Goal: Transaction & Acquisition: Purchase product/service

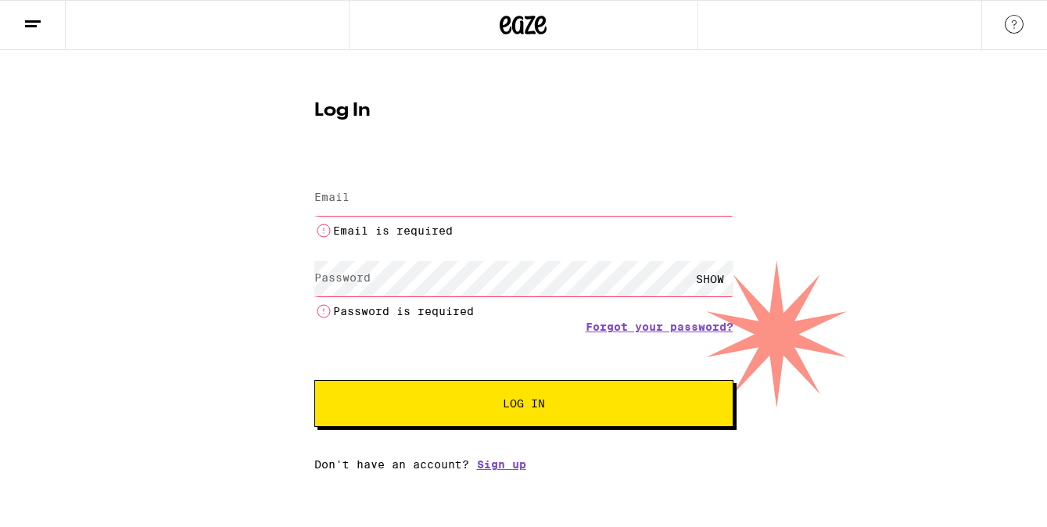
drag, startPoint x: 0, startPoint y: 0, endPoint x: 359, endPoint y: 204, distance: 412.7
click at [359, 204] on input "Email" at bounding box center [523, 198] width 419 height 35
click at [424, 208] on input "Email" at bounding box center [523, 198] width 419 height 35
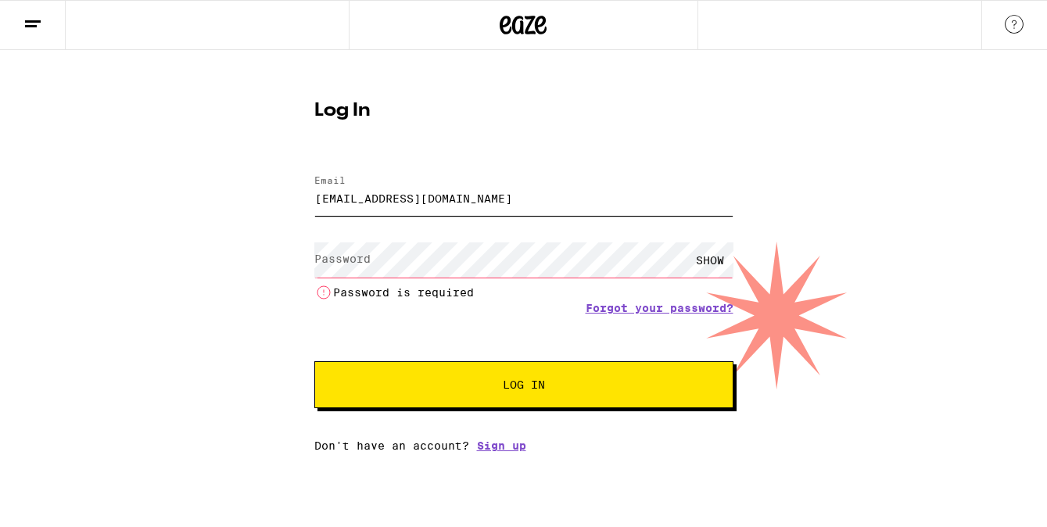
type input "[EMAIL_ADDRESS][DOMAIN_NAME]"
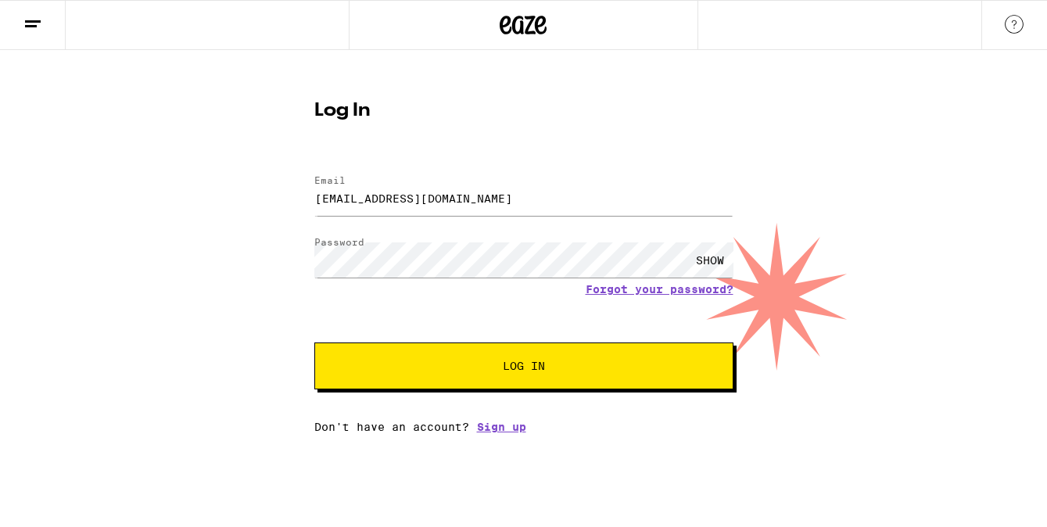
click at [443, 371] on span "Log In" at bounding box center [524, 365] width 292 height 11
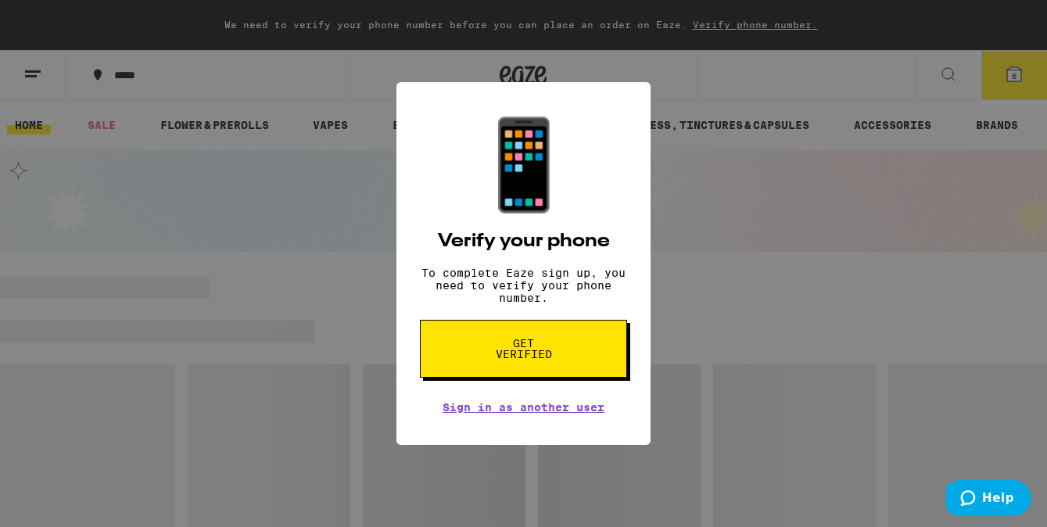
click at [998, 76] on div "📱 Verify your phone To complete Eaze sign up, you need to verify your phone num…" at bounding box center [523, 263] width 1047 height 527
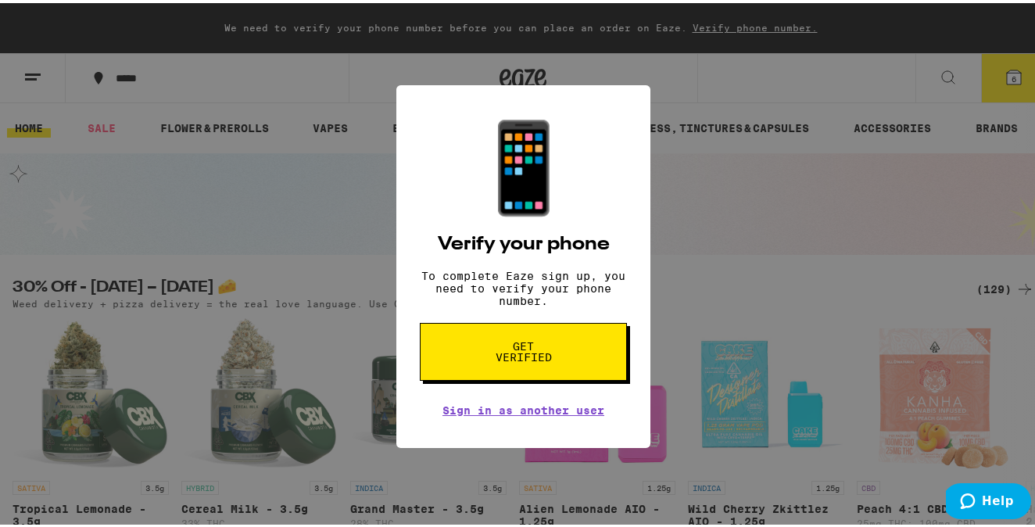
click at [489, 349] on span "Get verified" at bounding box center [523, 349] width 81 height 22
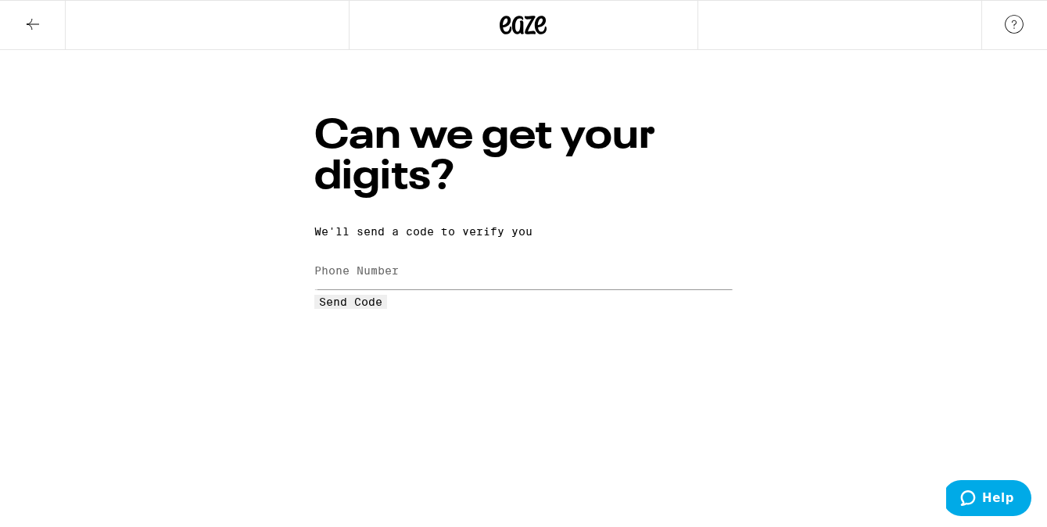
click at [399, 264] on label "Phone Number" at bounding box center [356, 270] width 84 height 13
type input "(310) 804-1408"
click at [382, 308] on span "Send Code" at bounding box center [350, 301] width 63 height 13
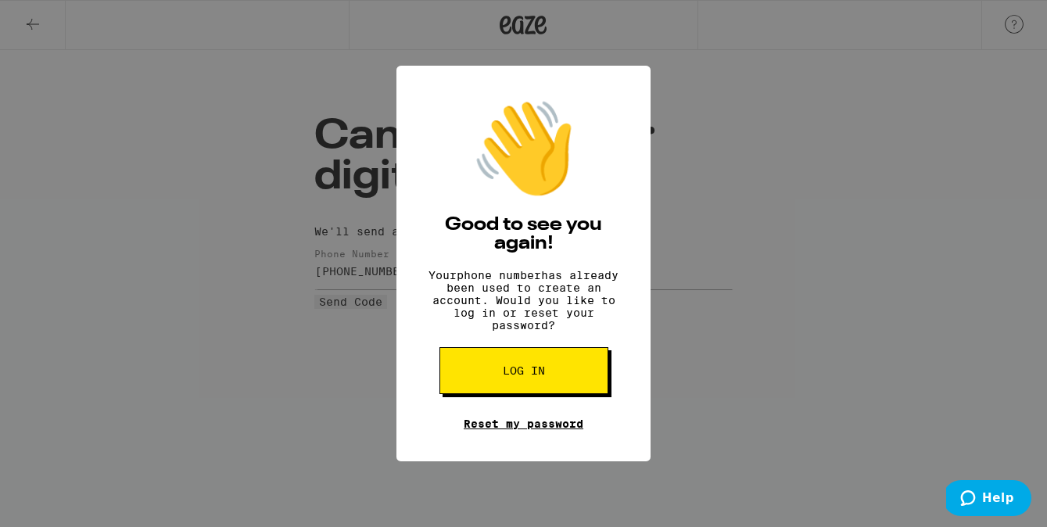
click at [524, 430] on link "Reset my password" at bounding box center [524, 423] width 120 height 13
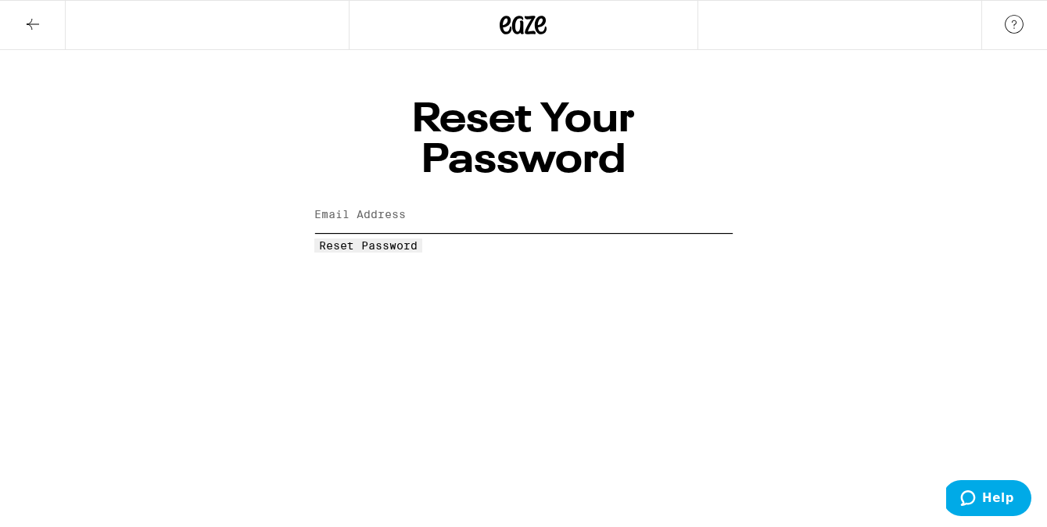
click at [522, 198] on input "Email Address" at bounding box center [523, 215] width 419 height 35
type input "[EMAIL_ADDRESS][DOMAIN_NAME]"
click at [417, 239] on span "Reset Password" at bounding box center [368, 245] width 98 height 13
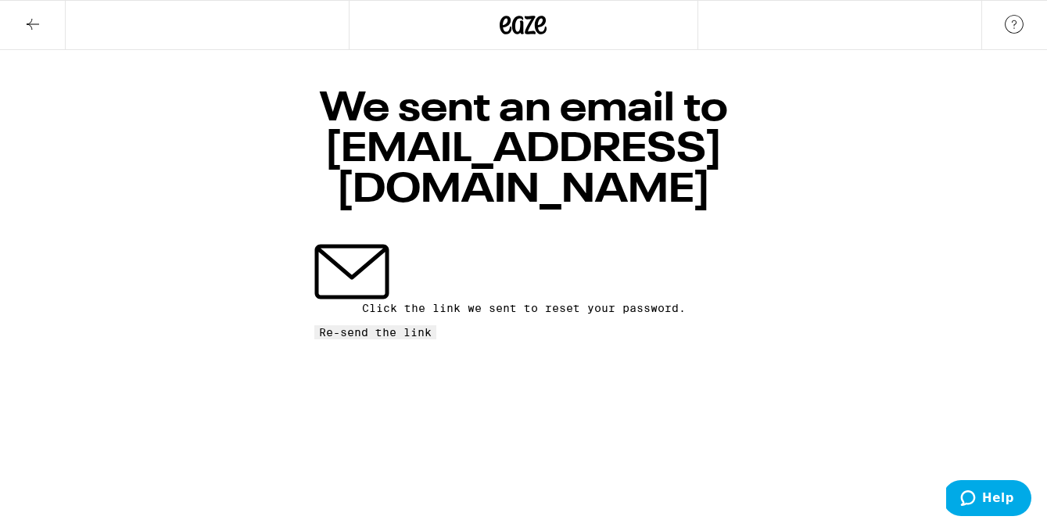
click at [431, 326] on span "Re-send the link" at bounding box center [375, 332] width 113 height 13
click at [754, 214] on div "We sent an email to jamierobertsonpr@gmail.com Click the link we sent to reset …" at bounding box center [523, 194] width 1047 height 289
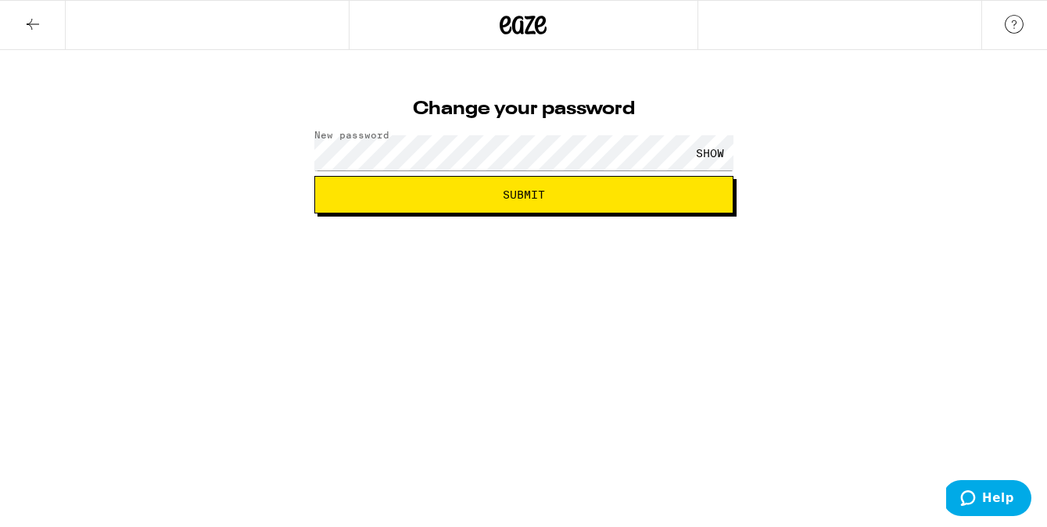
click at [717, 150] on div "SHOW" at bounding box center [709, 152] width 47 height 35
click at [710, 151] on div "HIDE" at bounding box center [709, 152] width 47 height 35
click at [701, 150] on div "HIDE" at bounding box center [709, 152] width 47 height 35
click at [531, 186] on button "Submit" at bounding box center [523, 195] width 419 height 38
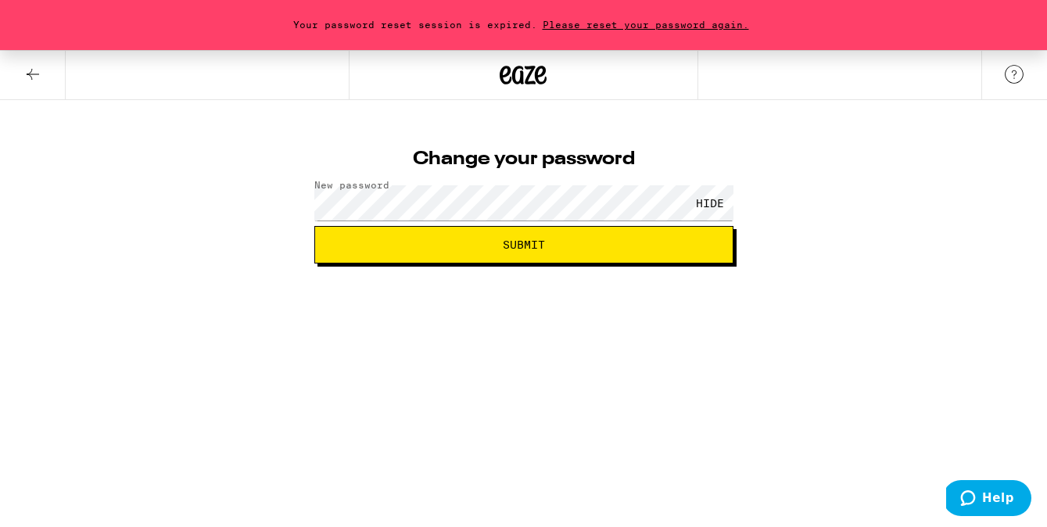
click at [627, 23] on span "Please reset your password again." at bounding box center [645, 25] width 217 height 10
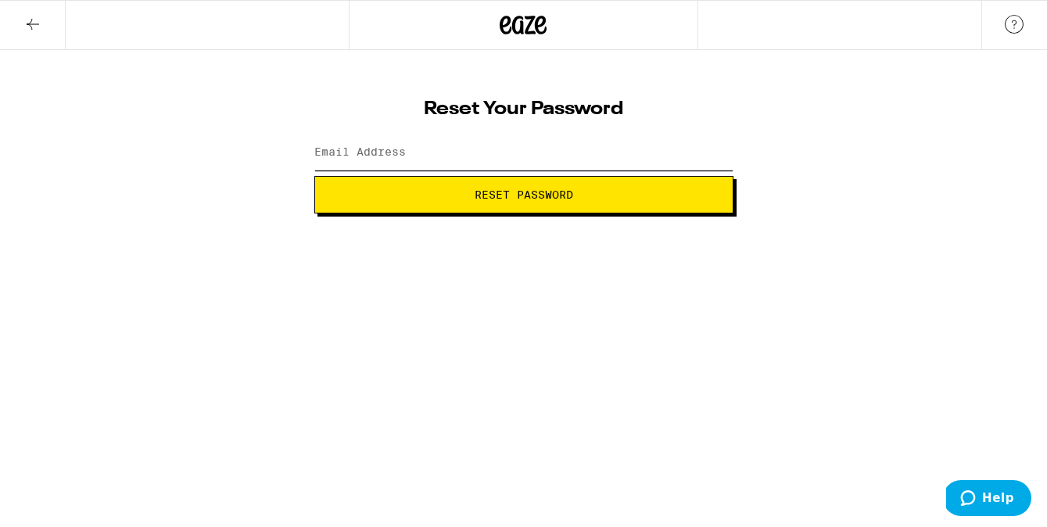
click at [513, 145] on input "Email Address" at bounding box center [523, 152] width 419 height 35
click at [489, 156] on input "Email Address" at bounding box center [523, 152] width 419 height 35
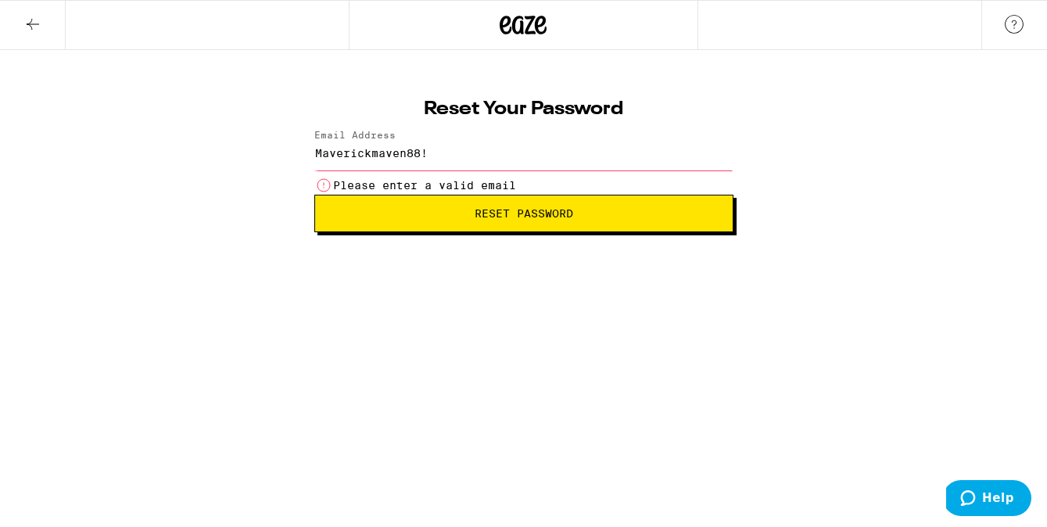
click at [514, 188] on form "Email Address Maverickmaven88! Please enter a valid email Reset Password" at bounding box center [523, 181] width 419 height 102
drag, startPoint x: 440, startPoint y: 157, endPoint x: 277, endPoint y: 154, distance: 162.6
click at [277, 153] on div "Reset Your Password Email Address Maverickmaven88! Please enter a valid email R…" at bounding box center [523, 141] width 1047 height 182
type input "jamie"
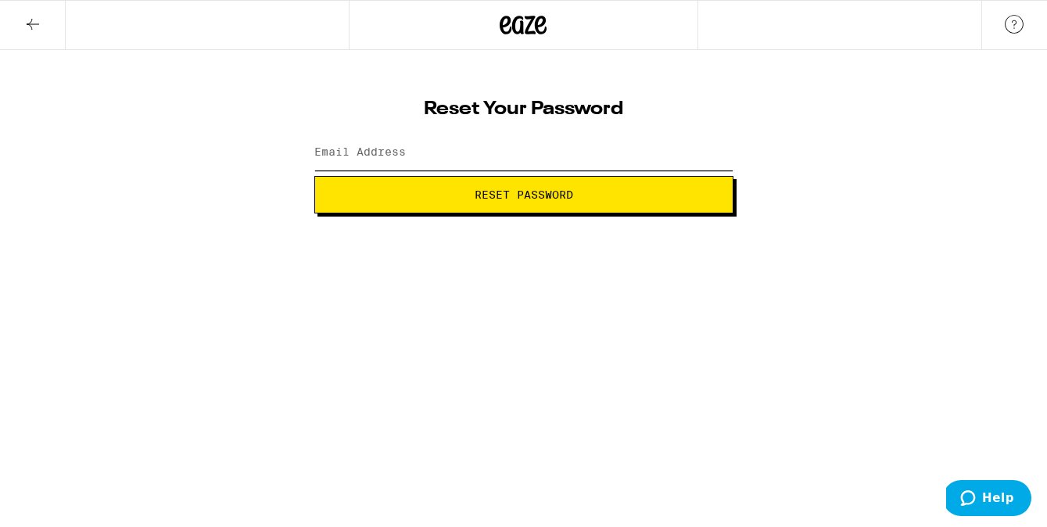
type input "[EMAIL_ADDRESS][DOMAIN_NAME]"
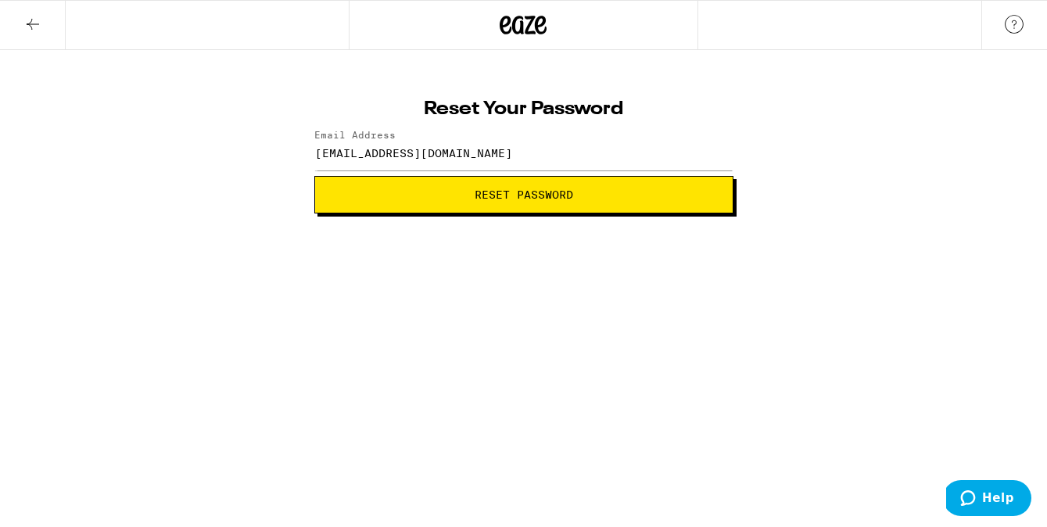
click at [428, 206] on button "Reset Password" at bounding box center [523, 195] width 419 height 38
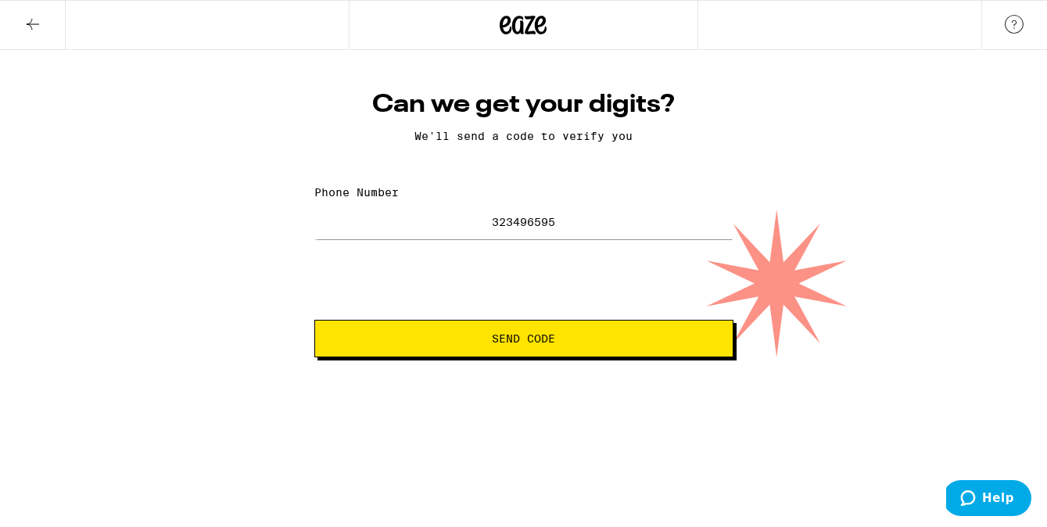
type input "(323) 496-5955"
click at [519, 333] on span "Send Code" at bounding box center [523, 338] width 63 height 11
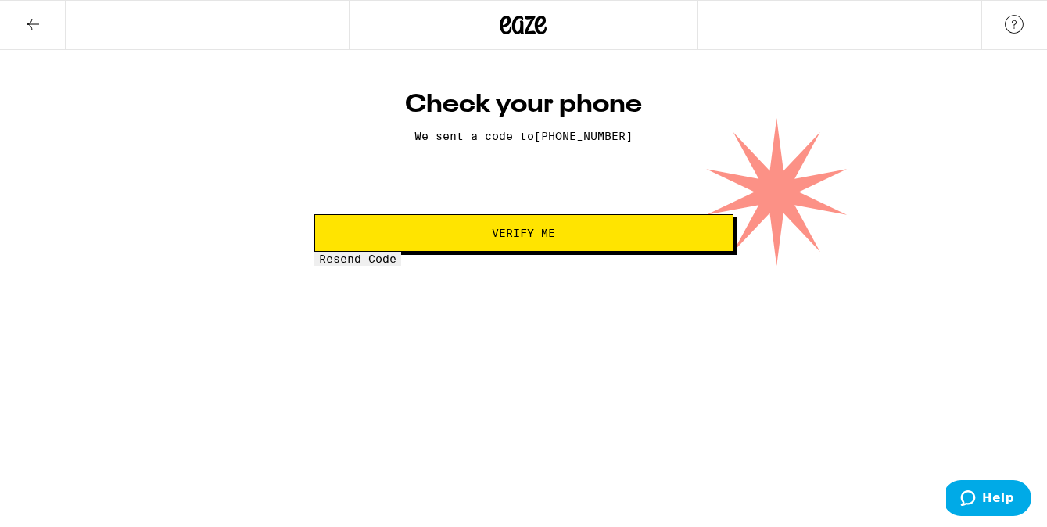
click at [456, 200] on input "tel" at bounding box center [386, 193] width 144 height 14
type input "1"
type input "2"
type input "1"
type input "4"
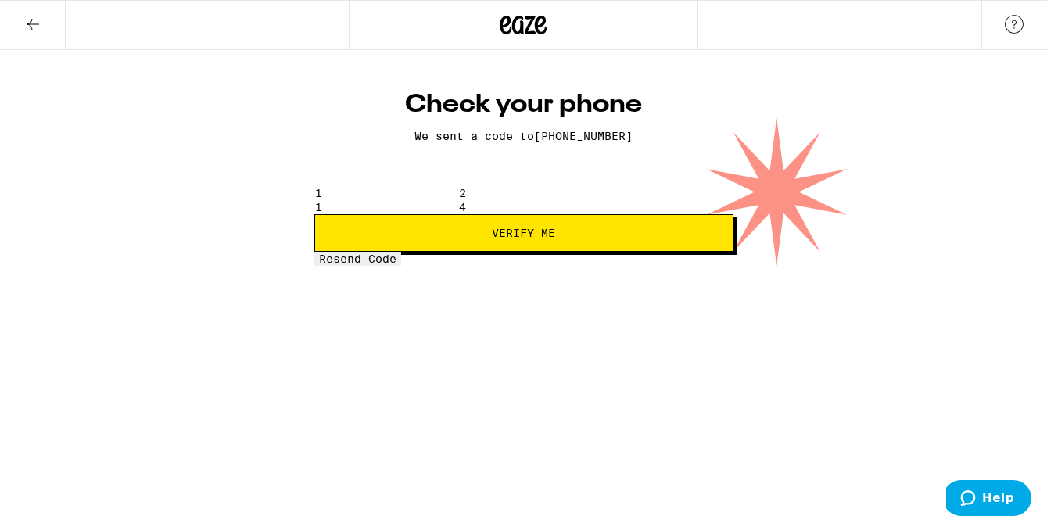
click at [521, 238] on span "Verify Me" at bounding box center [523, 232] width 63 height 11
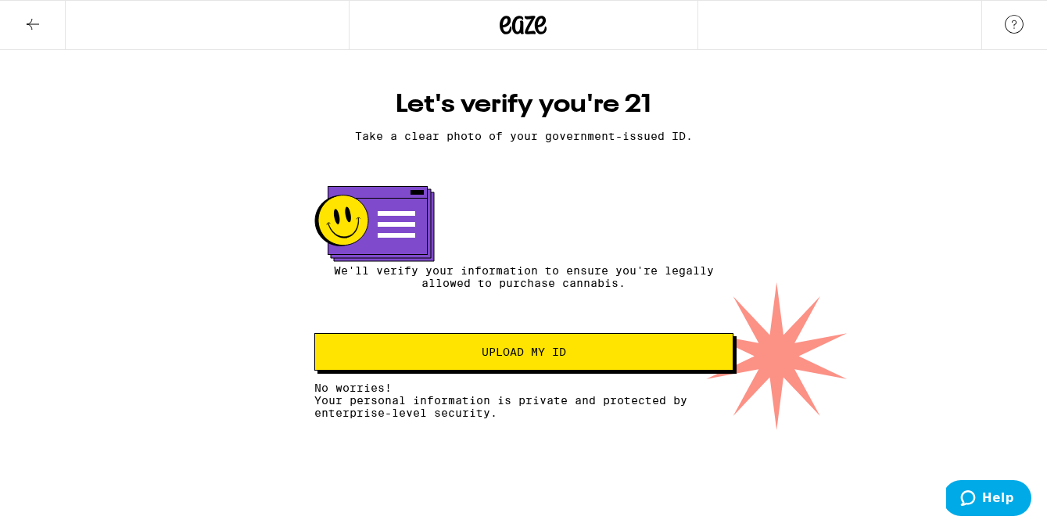
click at [536, 357] on span "Upload my ID" at bounding box center [524, 351] width 84 height 11
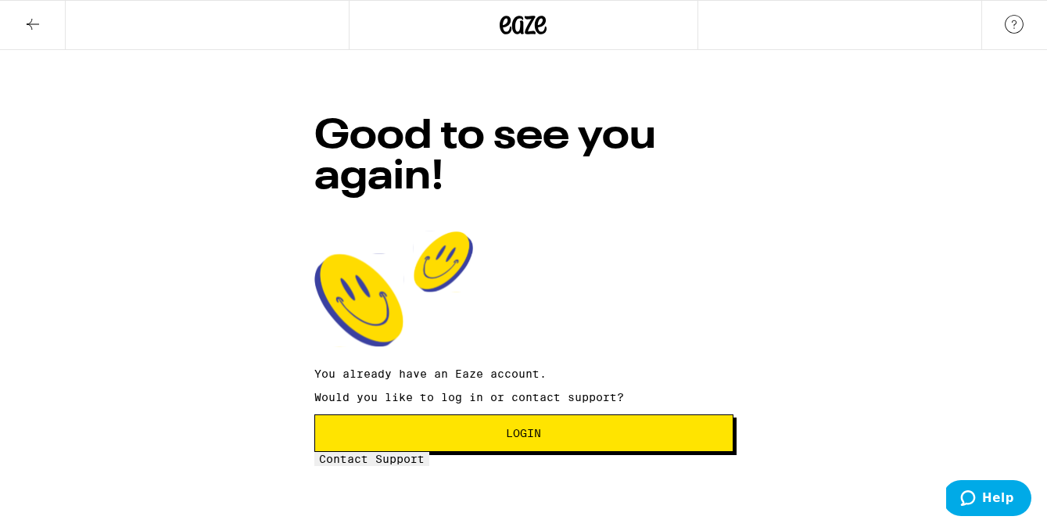
click at [517, 428] on span "Login" at bounding box center [523, 433] width 35 height 11
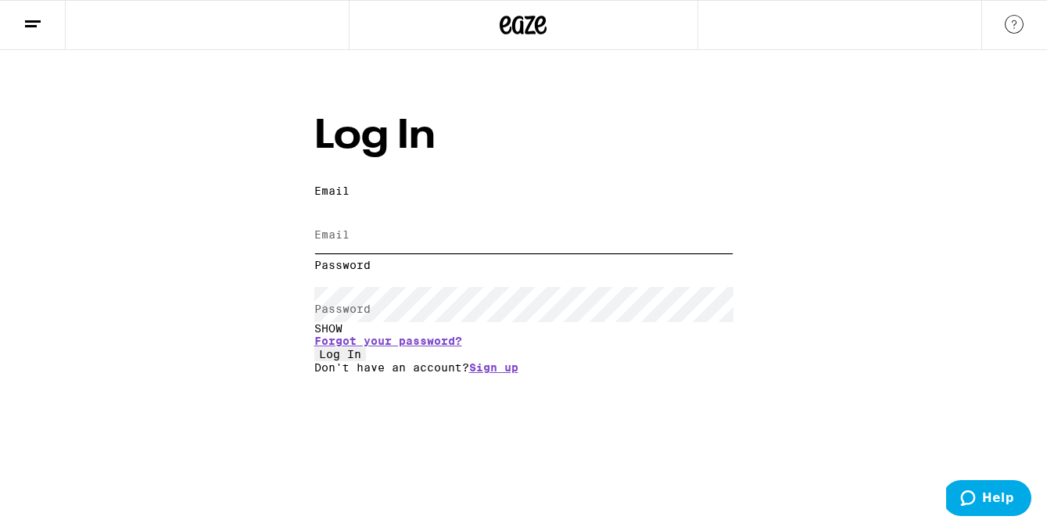
click at [424, 218] on input "Email" at bounding box center [523, 235] width 419 height 35
type input "jcokerrobertson@gmail.com"
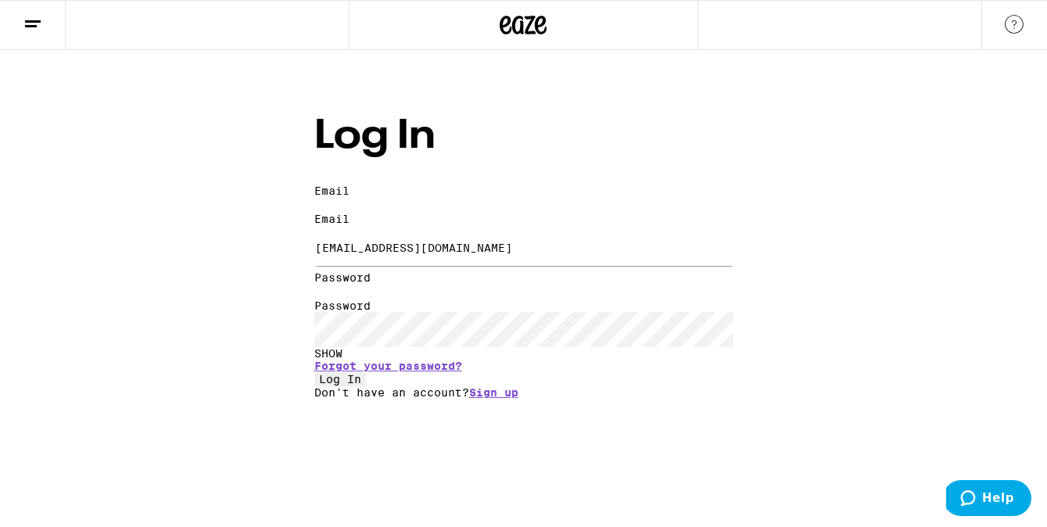
click at [366, 376] on button "Log In" at bounding box center [340, 379] width 52 height 14
